Goal: Information Seeking & Learning: Find specific fact

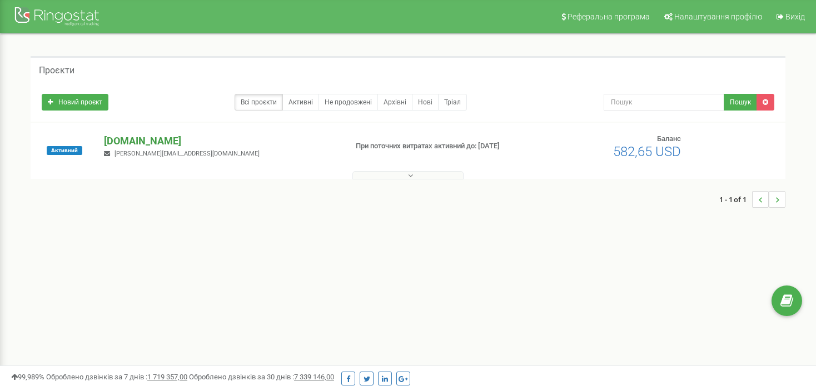
click at [150, 142] on p "[DOMAIN_NAME]" at bounding box center [220, 141] width 233 height 14
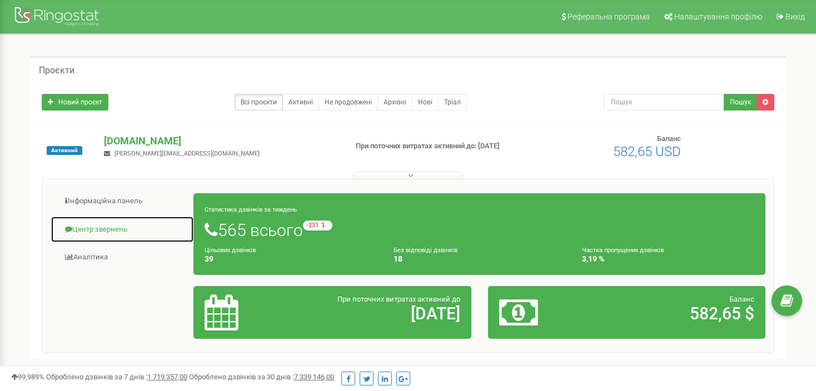
click at [103, 228] on link "Центр звернень" at bounding box center [122, 229] width 143 height 27
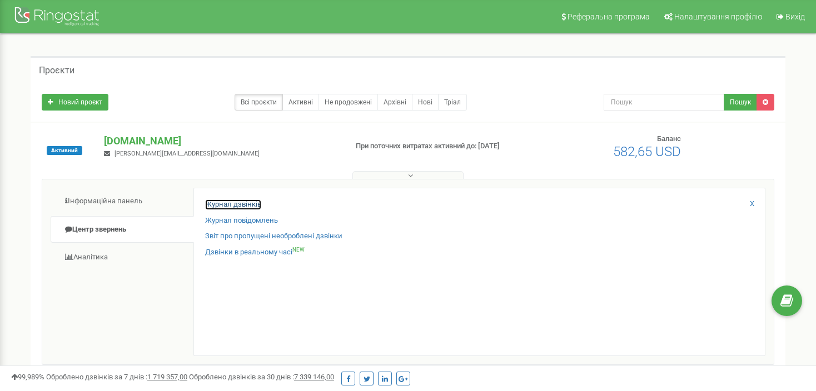
click at [234, 204] on link "Журнал дзвінків" at bounding box center [233, 205] width 56 height 11
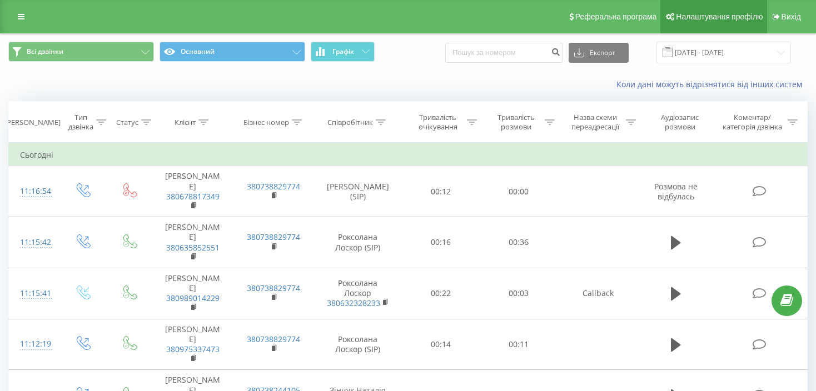
click at [735, 16] on span "Налаштування профілю" at bounding box center [719, 16] width 87 height 9
click at [10, 21] on div "Реферальна програма Налаштування профілю Вихід" at bounding box center [408, 16] width 816 height 33
click at [14, 16] on link at bounding box center [21, 17] width 20 height 16
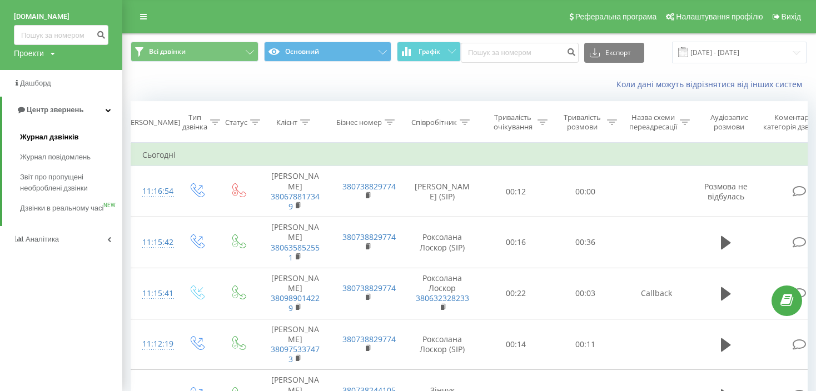
click at [62, 140] on span "Журнал дзвінків" at bounding box center [49, 137] width 59 height 11
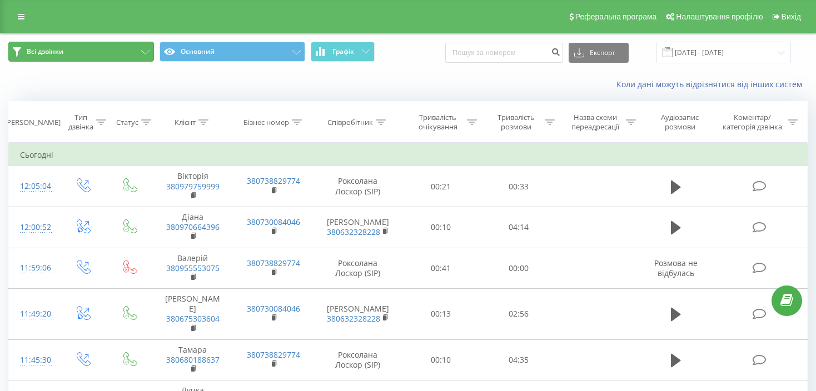
click at [147, 49] on button "Всі дзвінки" at bounding box center [81, 52] width 146 height 20
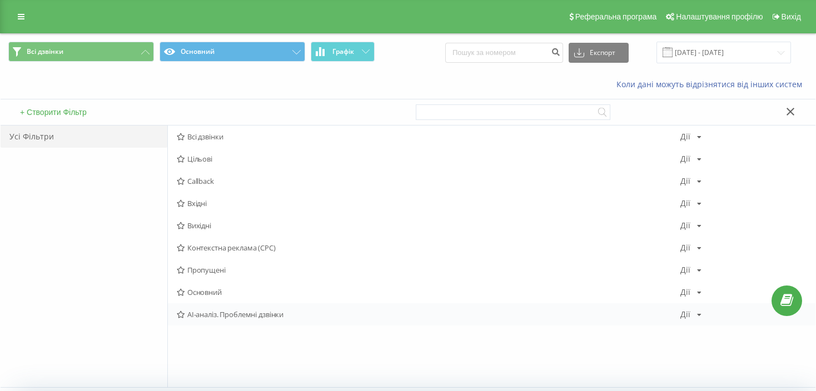
click at [693, 312] on div "Дії Редагувати Копіювати Видалити За замовчуванням Поділитися" at bounding box center [691, 315] width 21 height 8
click at [495, 78] on div "Коли дані можуть відрізнятися вiд інших систем" at bounding box center [408, 84] width 815 height 27
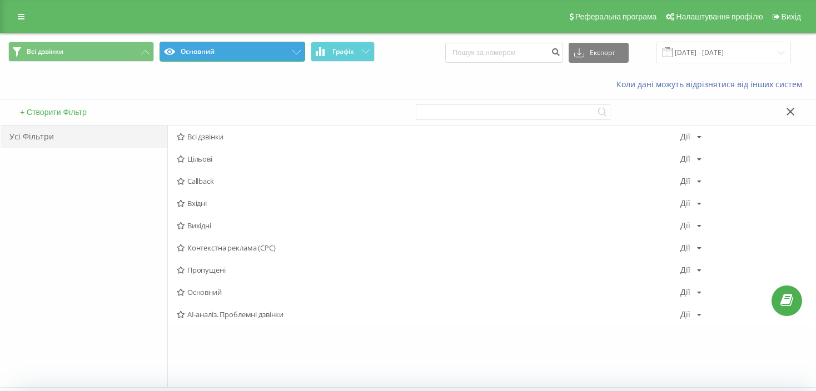
click at [251, 57] on button "Основний" at bounding box center [233, 52] width 146 height 20
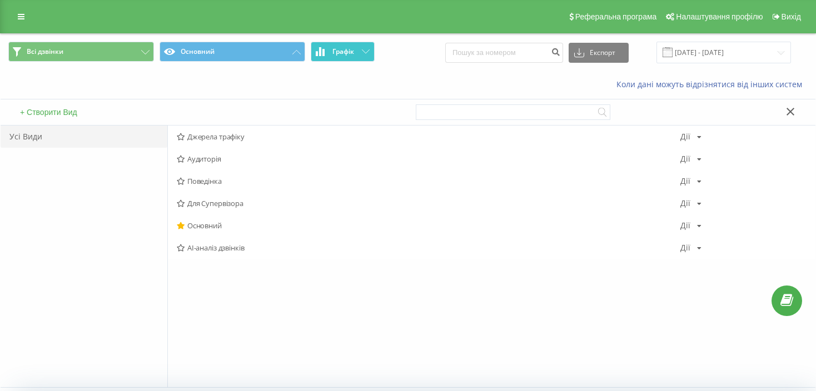
click at [351, 49] on span "Графік" at bounding box center [343, 52] width 22 height 8
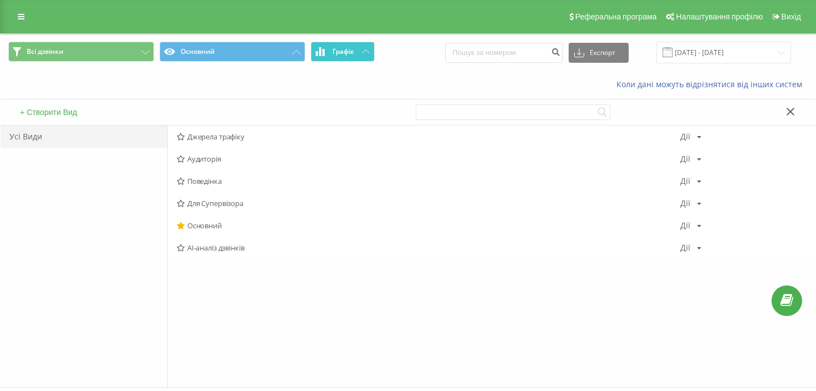
click at [360, 58] on button "Графік" at bounding box center [343, 52] width 64 height 20
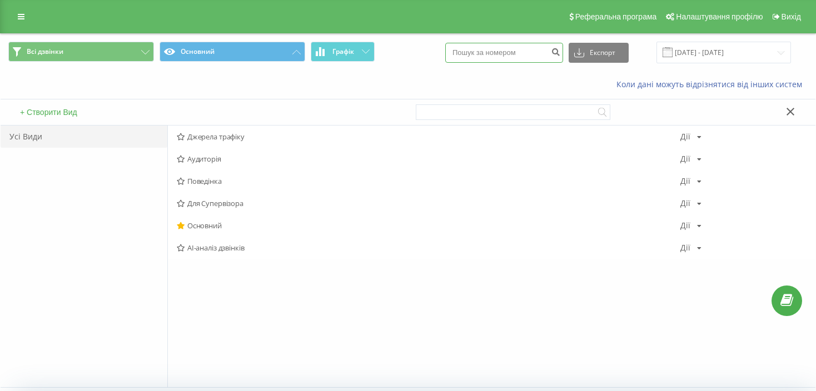
click at [511, 53] on input at bounding box center [504, 53] width 118 height 20
click at [15, 19] on link at bounding box center [21, 17] width 20 height 16
click at [28, 141] on div "Усі Види" at bounding box center [84, 137] width 167 height 22
click at [25, 17] on link at bounding box center [21, 17] width 20 height 16
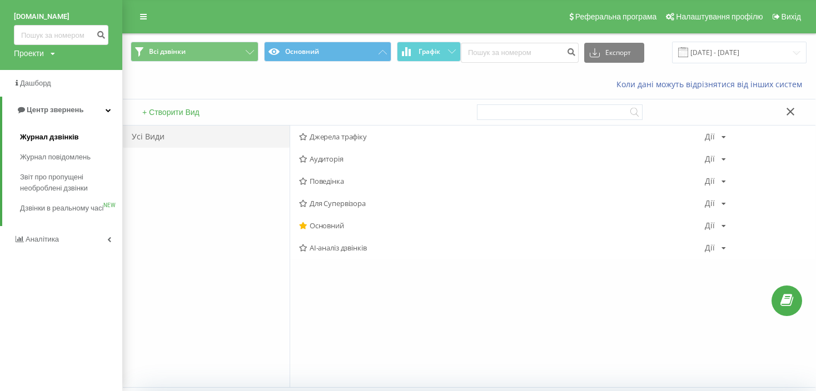
click at [56, 135] on span "Журнал дзвінків" at bounding box center [49, 137] width 59 height 11
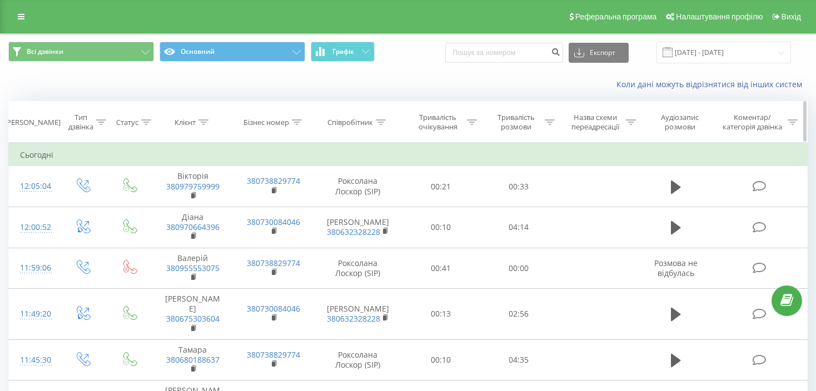
click at [384, 120] on icon at bounding box center [381, 123] width 10 height 6
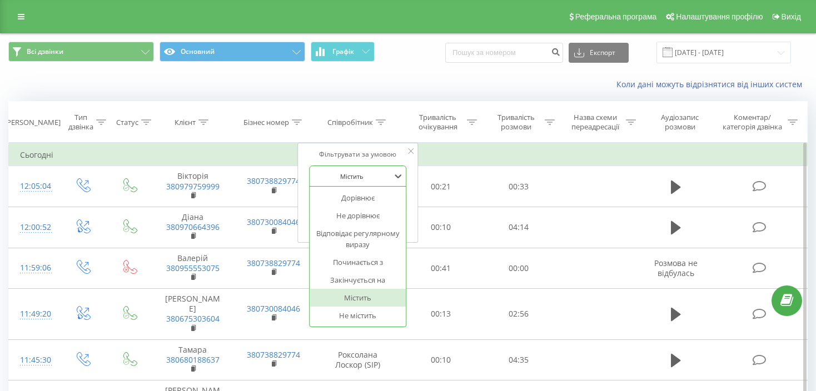
click at [360, 175] on div at bounding box center [351, 176] width 79 height 11
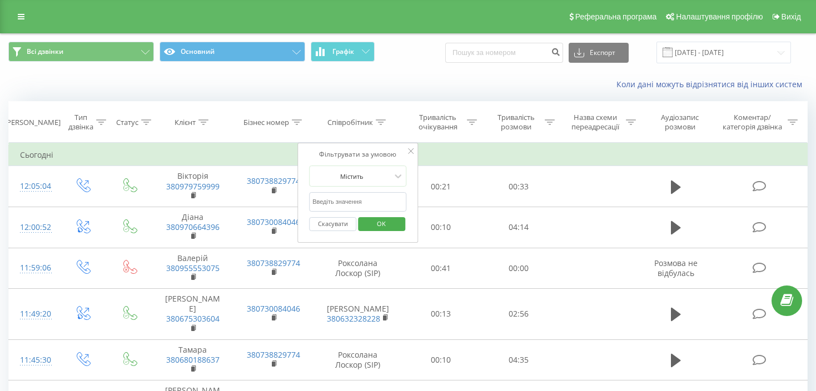
click at [430, 88] on div "Коли дані можуть відрізнятися вiд інших систем" at bounding box center [560, 84] width 509 height 11
click at [474, 125] on div at bounding box center [472, 122] width 10 height 9
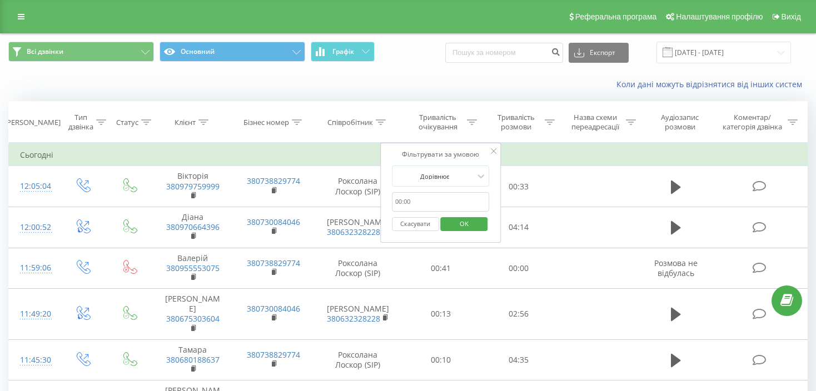
click at [442, 80] on div "Коли дані можуть відрізнятися вiд інших систем" at bounding box center [560, 84] width 509 height 11
click at [473, 222] on span "OK" at bounding box center [464, 223] width 31 height 17
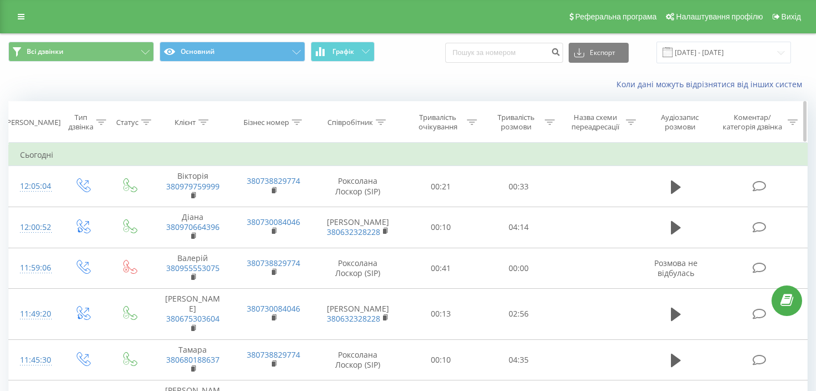
click at [97, 125] on div at bounding box center [101, 122] width 10 height 9
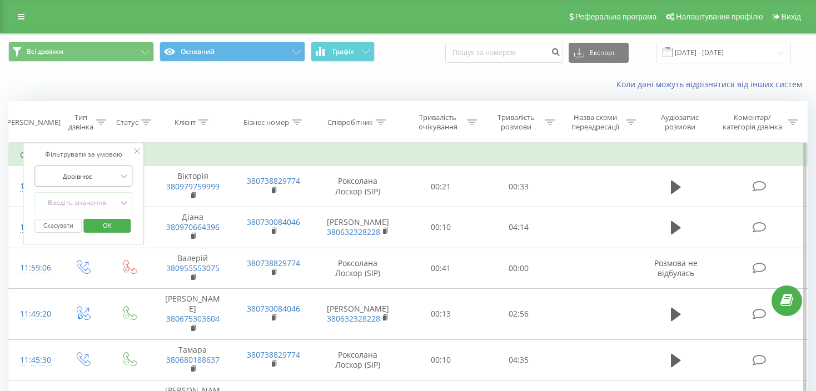
click at [91, 176] on div at bounding box center [77, 176] width 79 height 11
click at [91, 201] on div "Введіть значення" at bounding box center [77, 202] width 79 height 9
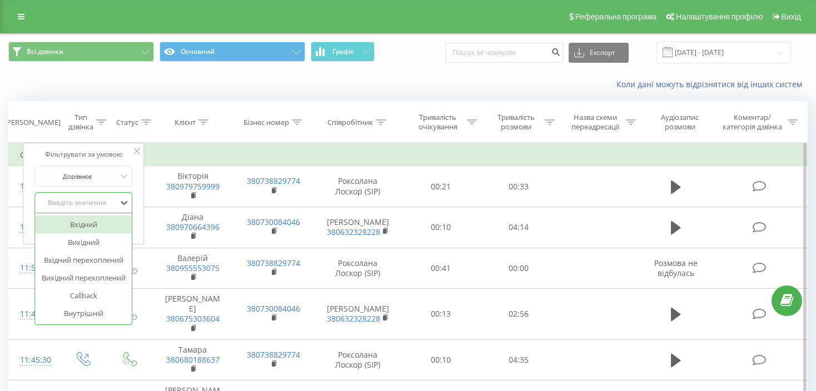
click at [93, 225] on div "Вхідний" at bounding box center [83, 225] width 97 height 18
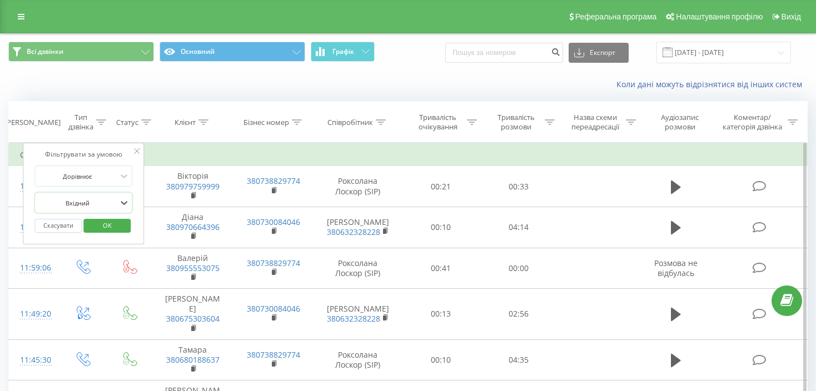
click at [108, 223] on span "OK" at bounding box center [107, 225] width 31 height 17
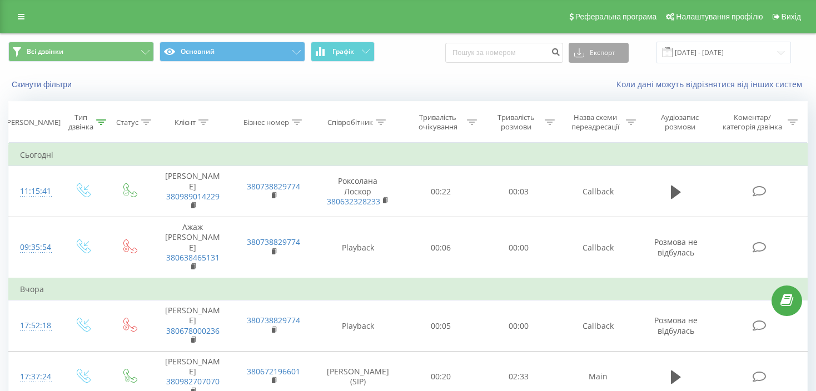
click at [613, 58] on button "Експорт" at bounding box center [599, 53] width 60 height 20
click at [603, 75] on div ".csv" at bounding box center [598, 73] width 59 height 20
click at [346, 125] on div "Співробітник" at bounding box center [350, 122] width 46 height 9
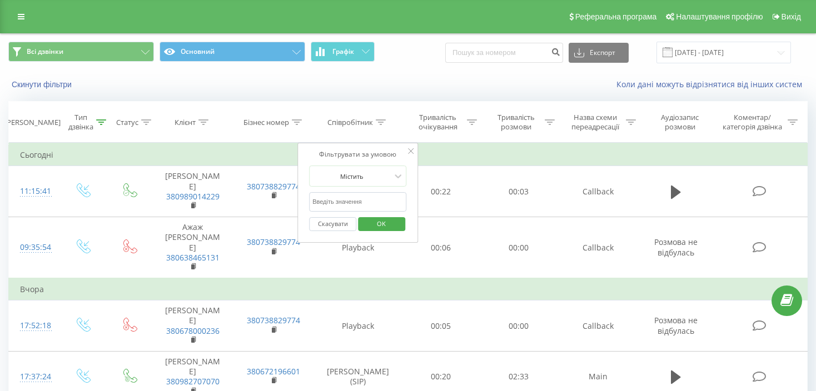
click at [346, 202] on input "text" at bounding box center [358, 201] width 98 height 19
click at [384, 169] on div "Містить" at bounding box center [351, 176] width 81 height 17
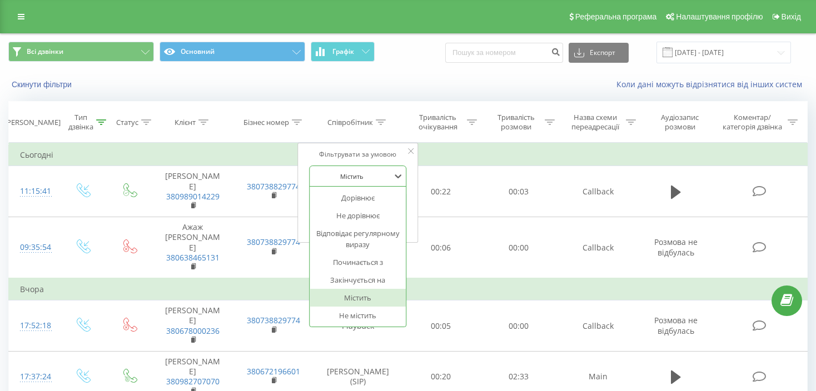
click at [384, 169] on div "Містить" at bounding box center [351, 176] width 81 height 17
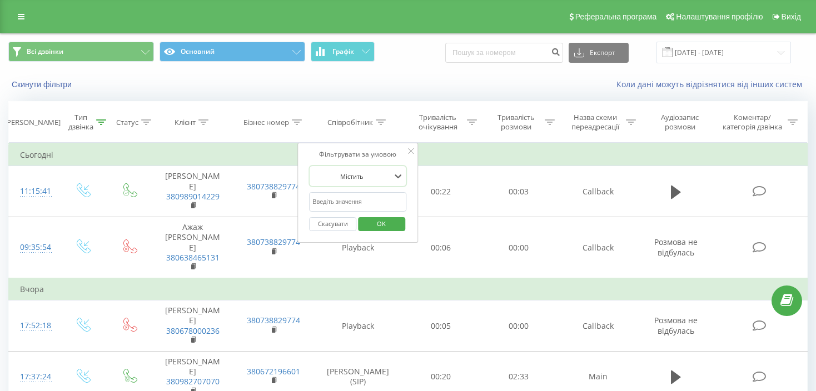
click at [336, 201] on input "text" at bounding box center [358, 201] width 98 height 19
type input "н"
type input "[PERSON_NAME]"
click button "OK" at bounding box center [381, 224] width 47 height 14
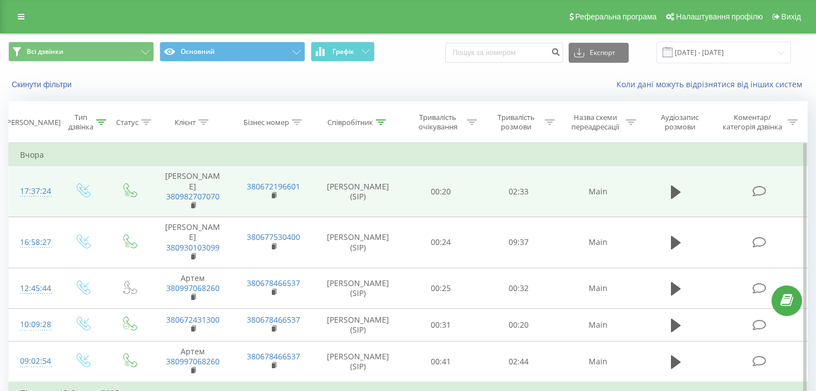
click at [662, 194] on td at bounding box center [676, 191] width 75 height 51
click at [676, 194] on icon at bounding box center [676, 192] width 10 height 13
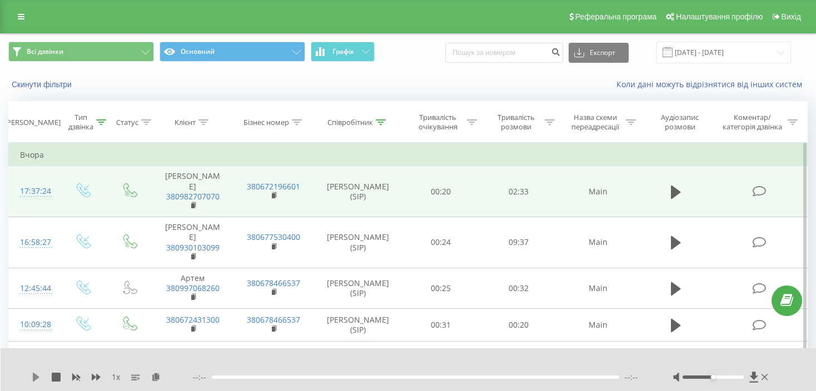
click at [34, 376] on icon at bounding box center [36, 377] width 7 height 9
click at [261, 374] on div "--:-- --:--" at bounding box center [419, 377] width 453 height 11
click at [266, 378] on div at bounding box center [416, 377] width 408 height 3
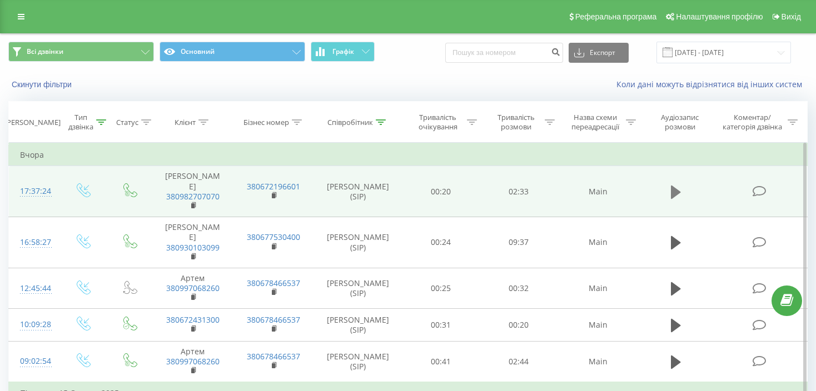
click at [676, 198] on icon at bounding box center [676, 193] width 10 height 16
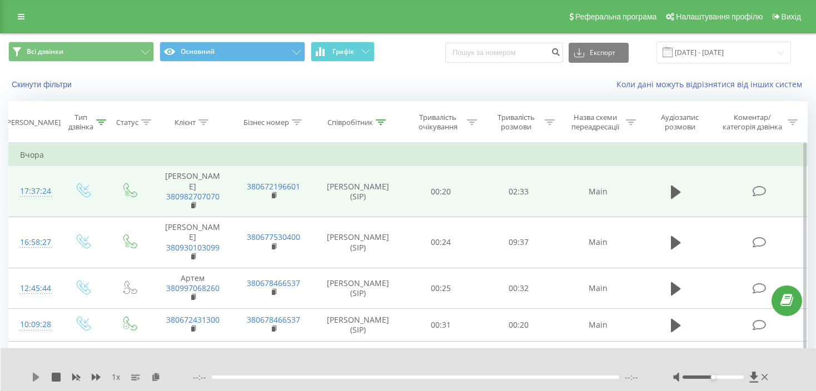
click at [34, 379] on icon at bounding box center [36, 377] width 7 height 9
click at [55, 381] on icon at bounding box center [56, 377] width 9 height 9
click at [35, 374] on icon at bounding box center [36, 377] width 7 height 9
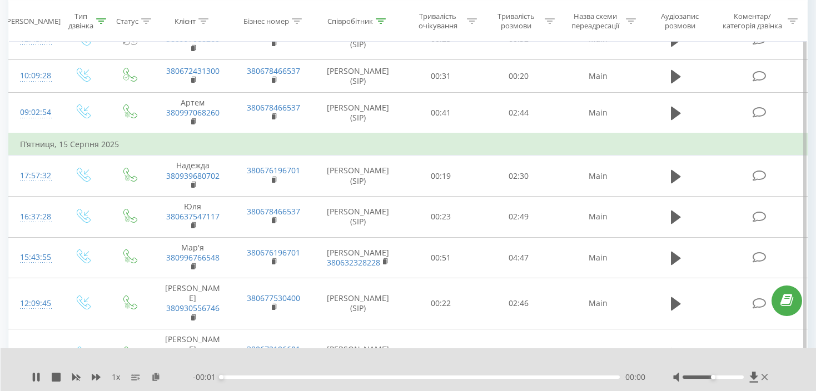
scroll to position [54, 0]
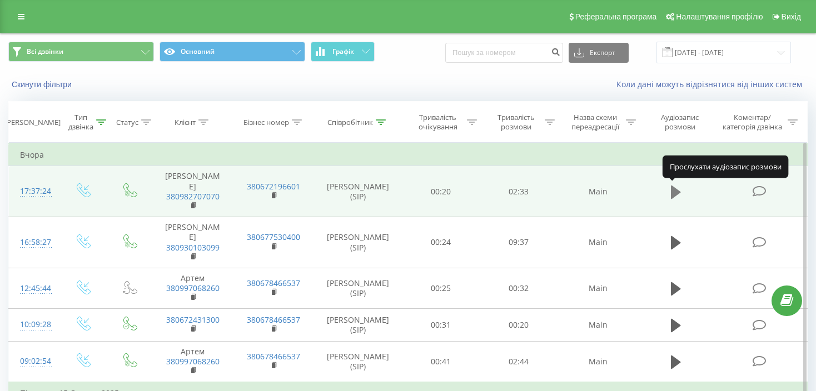
click at [676, 192] on icon at bounding box center [676, 192] width 10 height 13
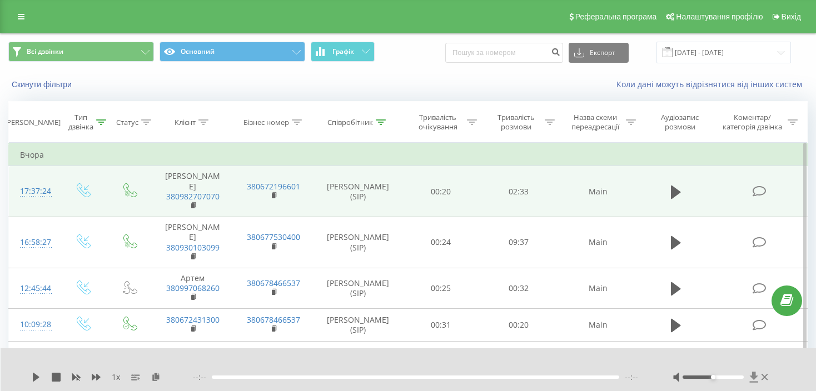
click at [754, 376] on icon at bounding box center [754, 377] width 8 height 11
click at [756, 376] on icon at bounding box center [754, 377] width 8 height 11
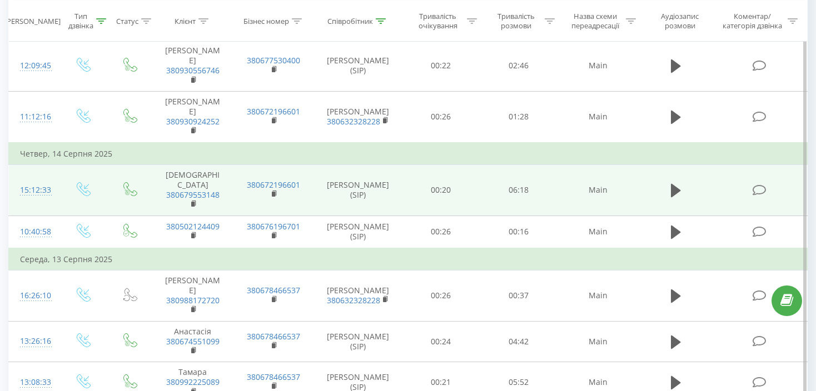
scroll to position [500, 0]
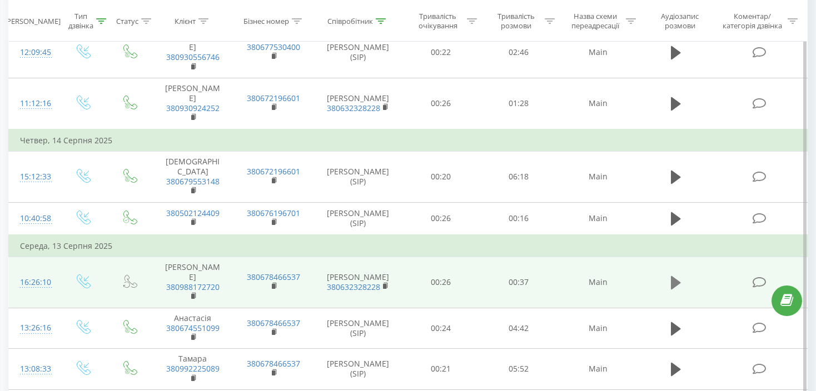
click at [678, 276] on icon at bounding box center [676, 282] width 10 height 13
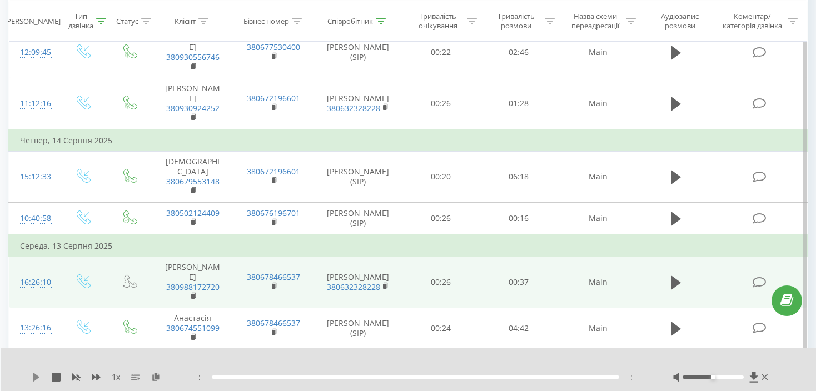
click at [33, 374] on icon at bounding box center [36, 377] width 9 height 9
click at [752, 375] on icon at bounding box center [754, 377] width 8 height 11
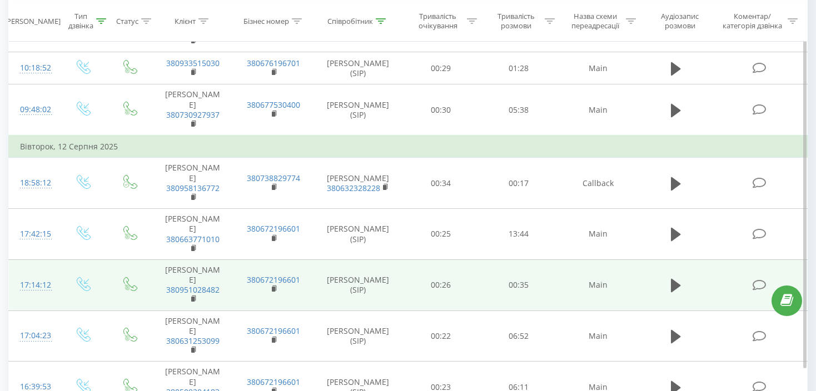
scroll to position [960, 0]
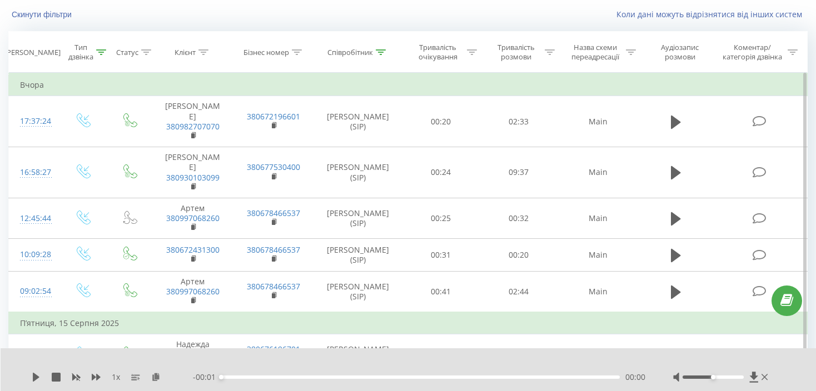
scroll to position [0, 0]
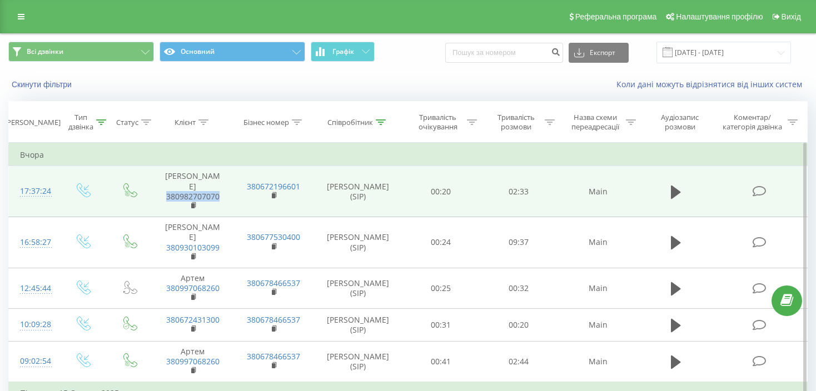
drag, startPoint x: 224, startPoint y: 196, endPoint x: 157, endPoint y: 199, distance: 66.2
click at [157, 199] on td "[PERSON_NAME] 380982707070" at bounding box center [192, 191] width 81 height 51
copy link "380982707070"
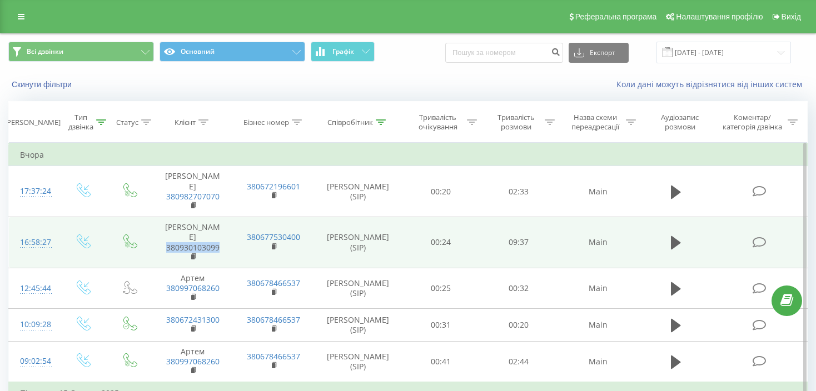
drag, startPoint x: 226, startPoint y: 237, endPoint x: 157, endPoint y: 236, distance: 68.4
click at [157, 236] on td "[PERSON_NAME] 380930103099" at bounding box center [192, 242] width 81 height 51
copy link "380930103099"
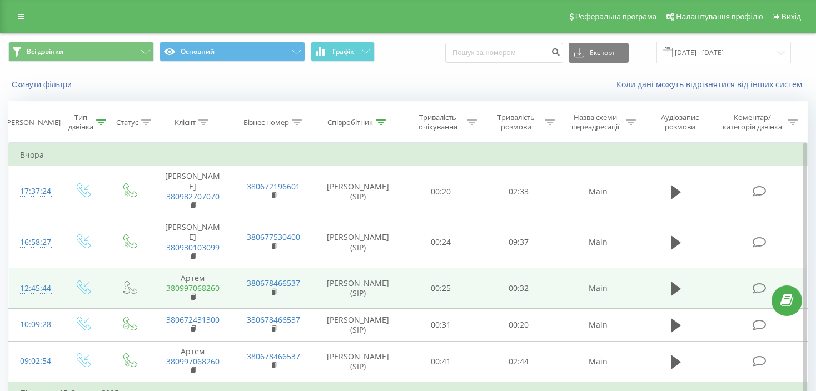
drag, startPoint x: 224, startPoint y: 276, endPoint x: 210, endPoint y: 278, distance: 14.1
click at [225, 276] on td "[PERSON_NAME] 380997068260" at bounding box center [192, 288] width 81 height 41
click at [192, 294] on icon at bounding box center [194, 298] width 6 height 8
